Goal: Obtain resource: Obtain resource

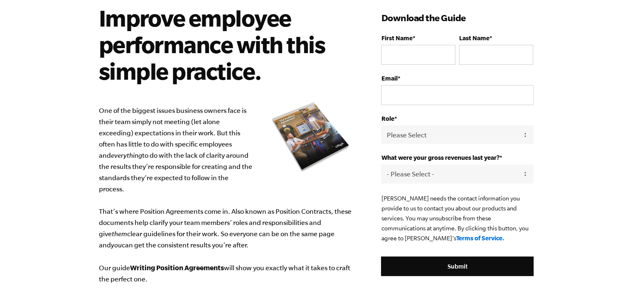
scroll to position [60, 0]
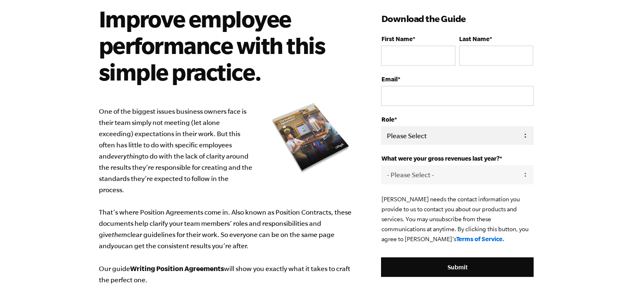
click at [426, 135] on select "Please Select Owner Partner / Co-Owner Executive Employee / Other" at bounding box center [457, 135] width 152 height 19
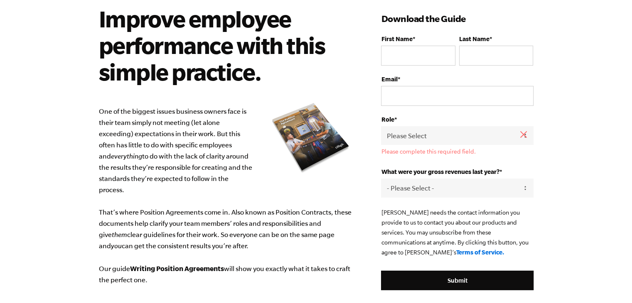
click at [355, 118] on p "One of the biggest issues business owners face is their team simply not meeting…" at bounding box center [228, 196] width 258 height 180
click at [410, 137] on select "Please Select Owner Partner / Co-Owner Executive Employee / Other" at bounding box center [457, 135] width 152 height 19
select select "Employee / Other"
click at [381, 126] on select "Please Select Owner Partner / Co-Owner Executive Employee / Other" at bounding box center [457, 135] width 152 height 19
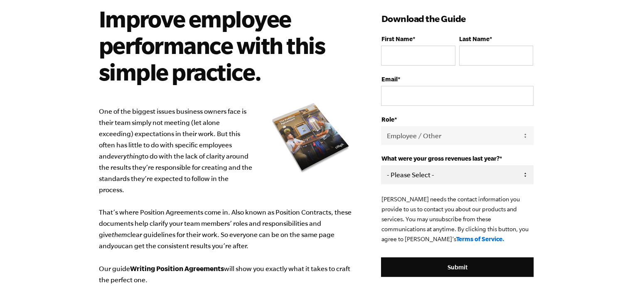
click at [466, 168] on select "- Please Select - 0-75K 76-150K 151-275K 276-500K 501-750K 751-1M 1-2.5M 2.5-5M…" at bounding box center [457, 174] width 152 height 19
click at [458, 170] on select "- Please Select - 0-75K 76-150K 151-275K 276-500K 501-750K 751-1M 1-2.5M 2.5-5M…" at bounding box center [457, 174] width 152 height 19
